Goal: Task Accomplishment & Management: Manage account settings

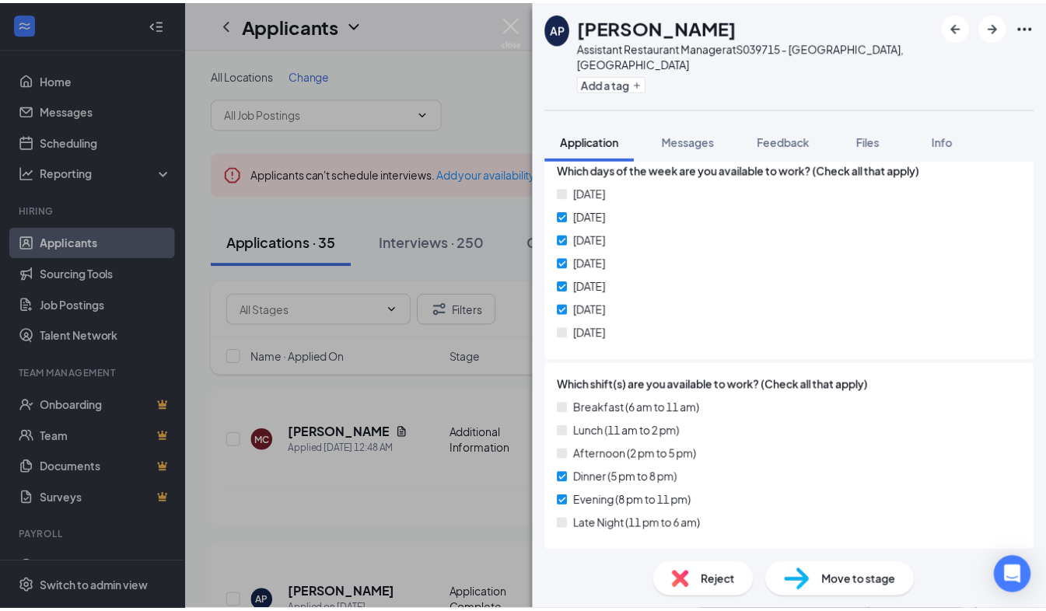
scroll to position [566, 0]
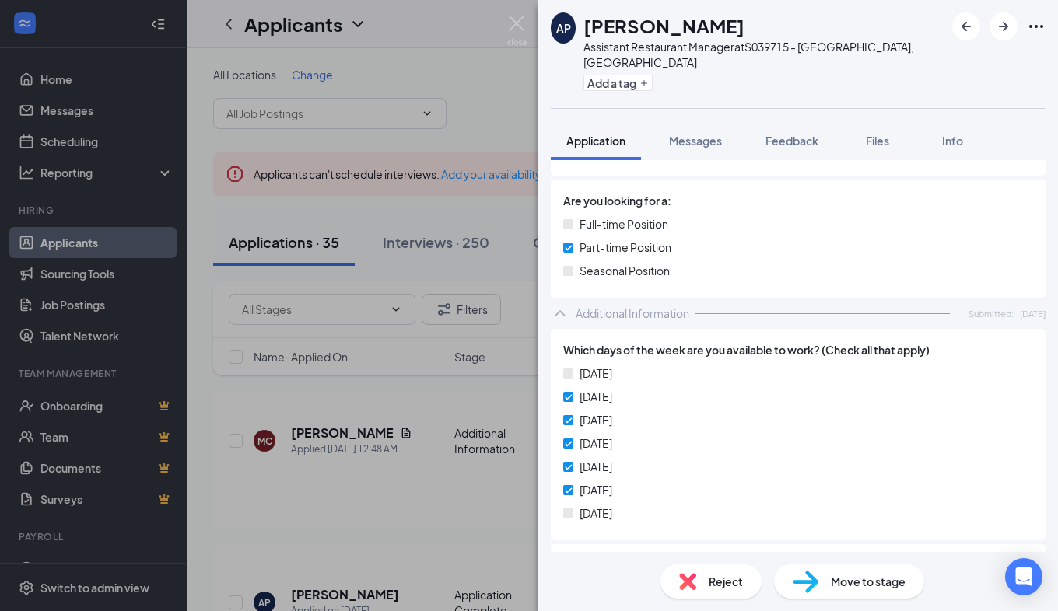
click at [513, 62] on div "AP [PERSON_NAME] Assistant Restaurant Manager at S039715 - [GEOGRAPHIC_DATA], […" at bounding box center [529, 305] width 1058 height 611
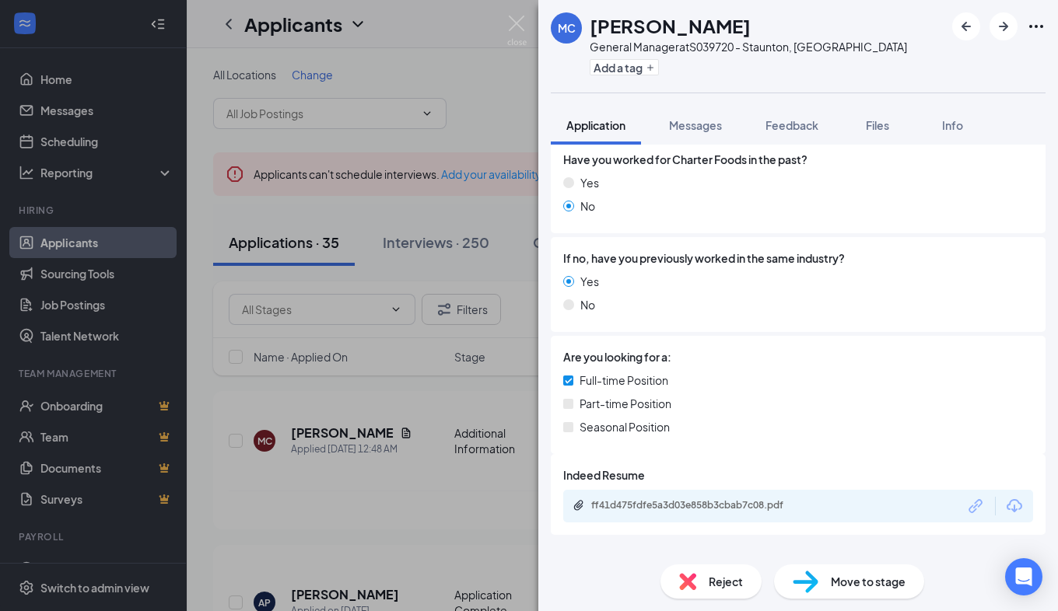
scroll to position [398, 0]
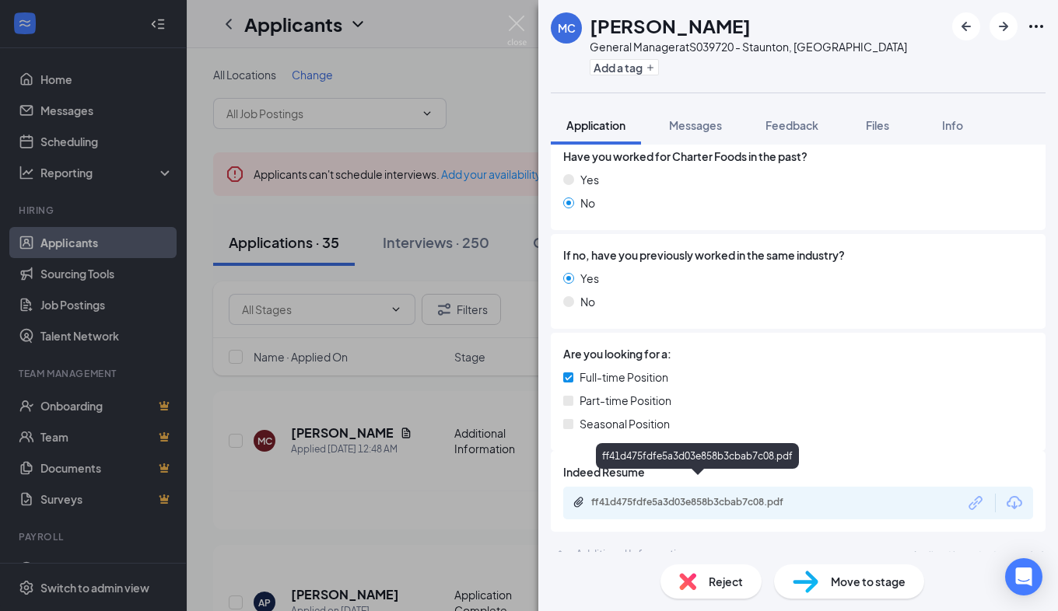
click at [706, 496] on div "ff41d475fdfe5a3d03e858b3cbab7c08.pdf" at bounding box center [700, 502] width 218 height 12
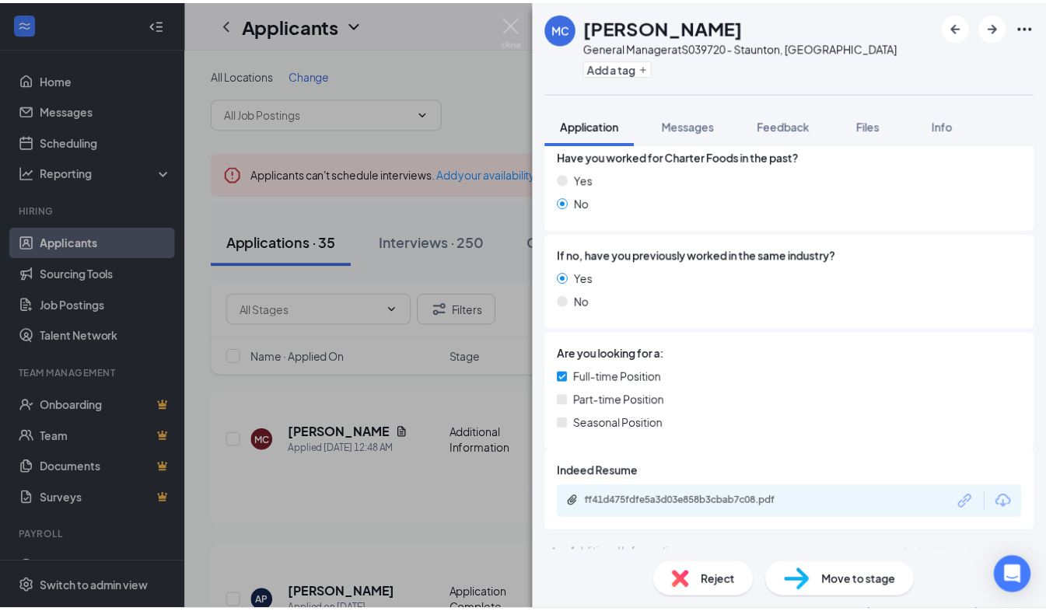
scroll to position [391, 0]
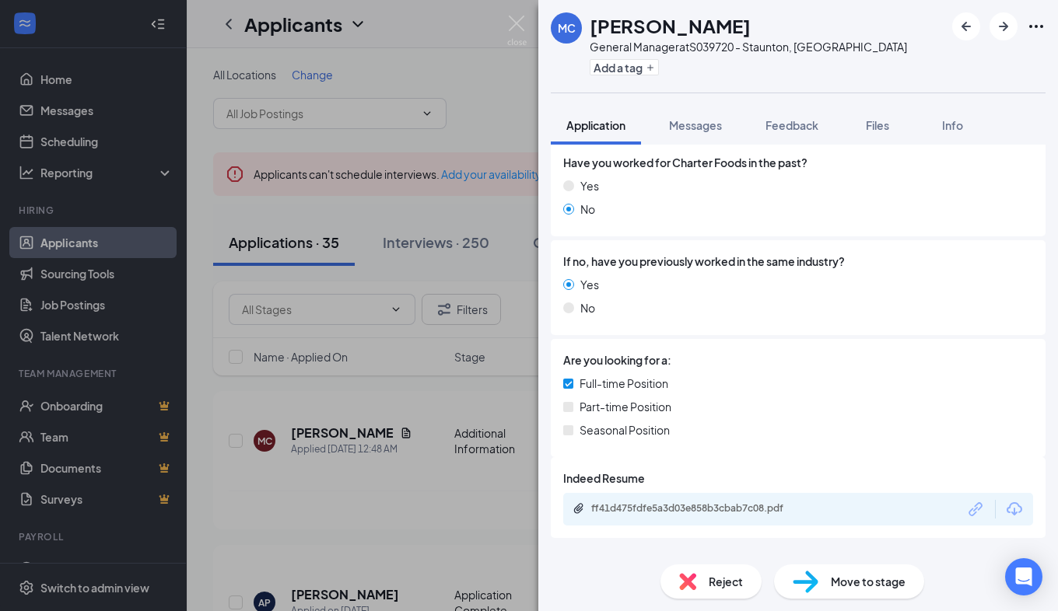
click at [149, 341] on div "MC Martin Corey General Manager at S039720 - Staunton, VA Add a tag Application…" at bounding box center [529, 305] width 1058 height 611
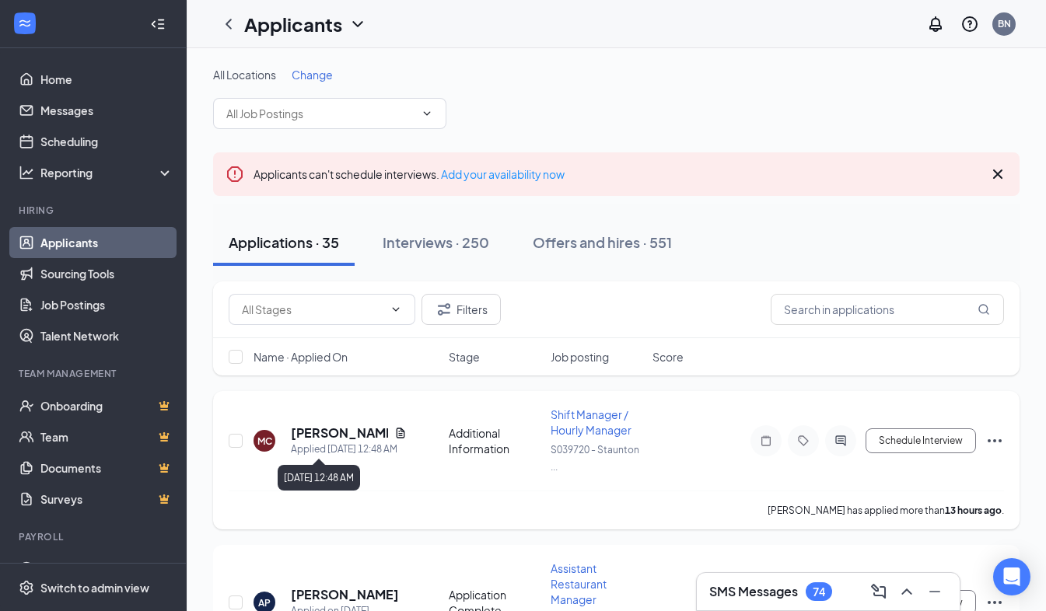
click at [319, 442] on div "Applied [DATE] 12:48 AM" at bounding box center [349, 450] width 116 height 16
click at [310, 434] on h5 "[PERSON_NAME]" at bounding box center [339, 433] width 97 height 17
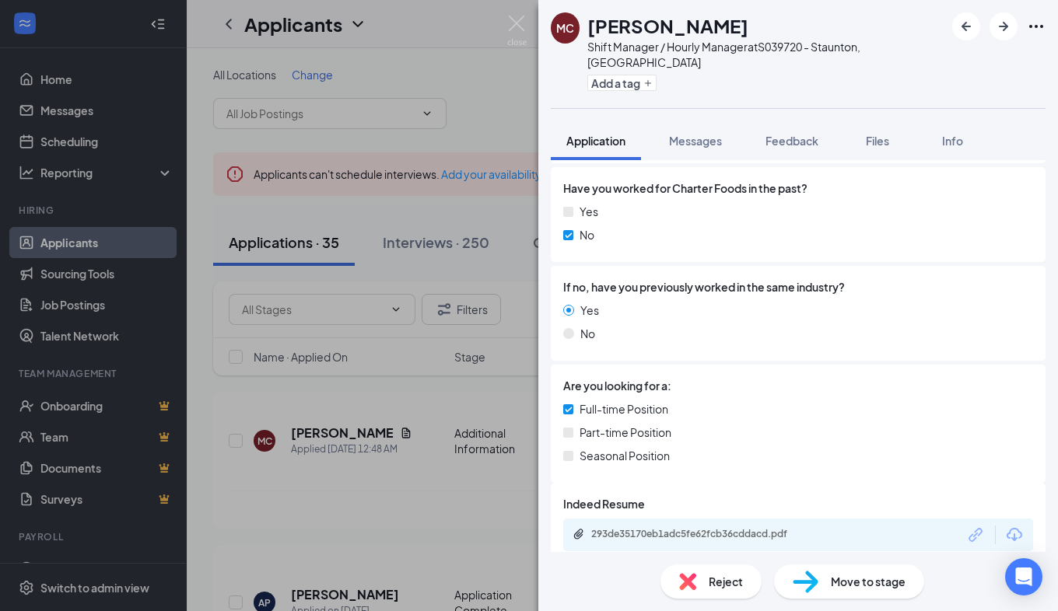
scroll to position [398, 0]
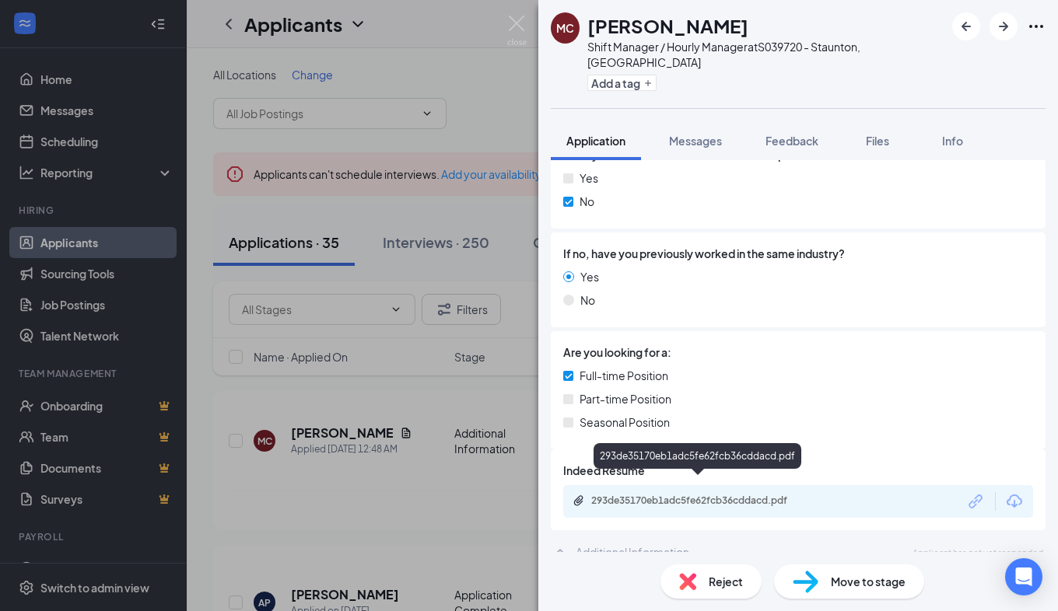
click at [728, 485] on div "293de35170eb1adc5fe62fcb36cddacd.pdf" at bounding box center [798, 501] width 470 height 33
click at [729, 495] on div "293de35170eb1adc5fe62fcb36cddacd.pdf" at bounding box center [700, 501] width 218 height 12
